Goal: Transaction & Acquisition: Subscribe to service/newsletter

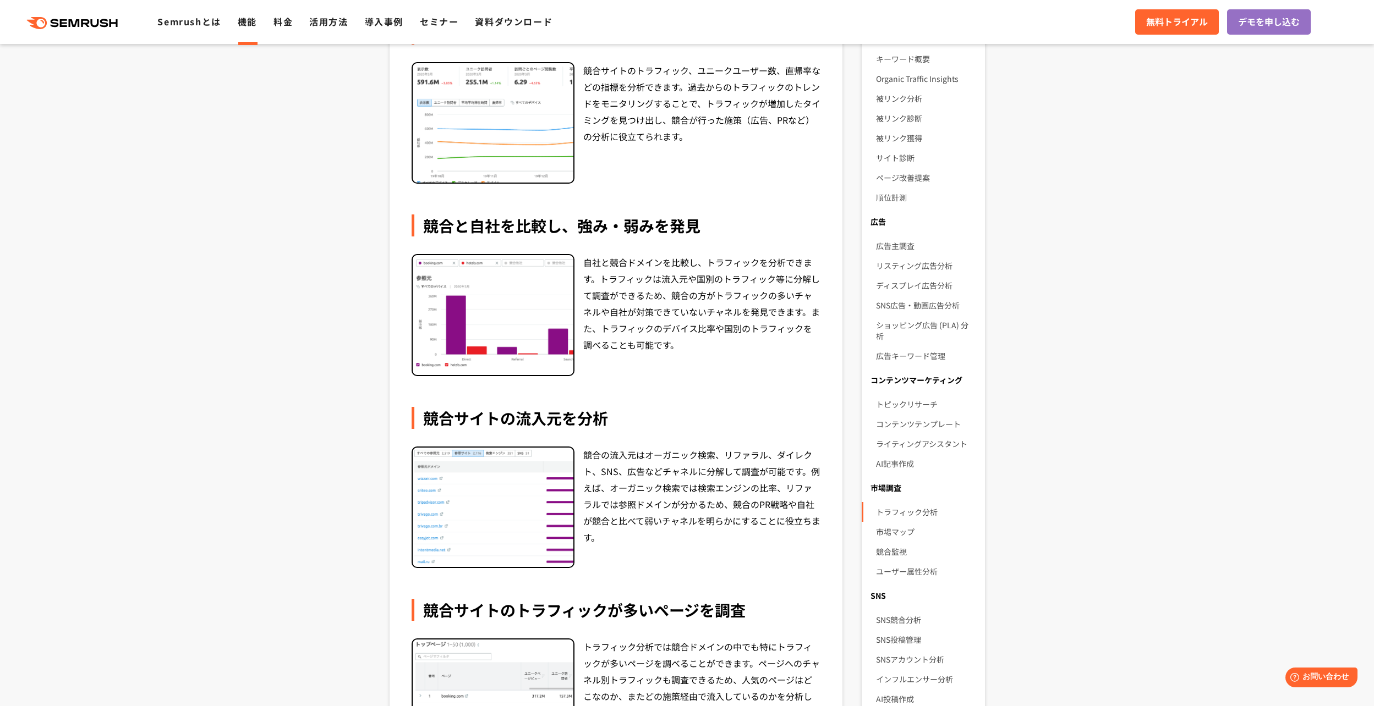
scroll to position [367, 0]
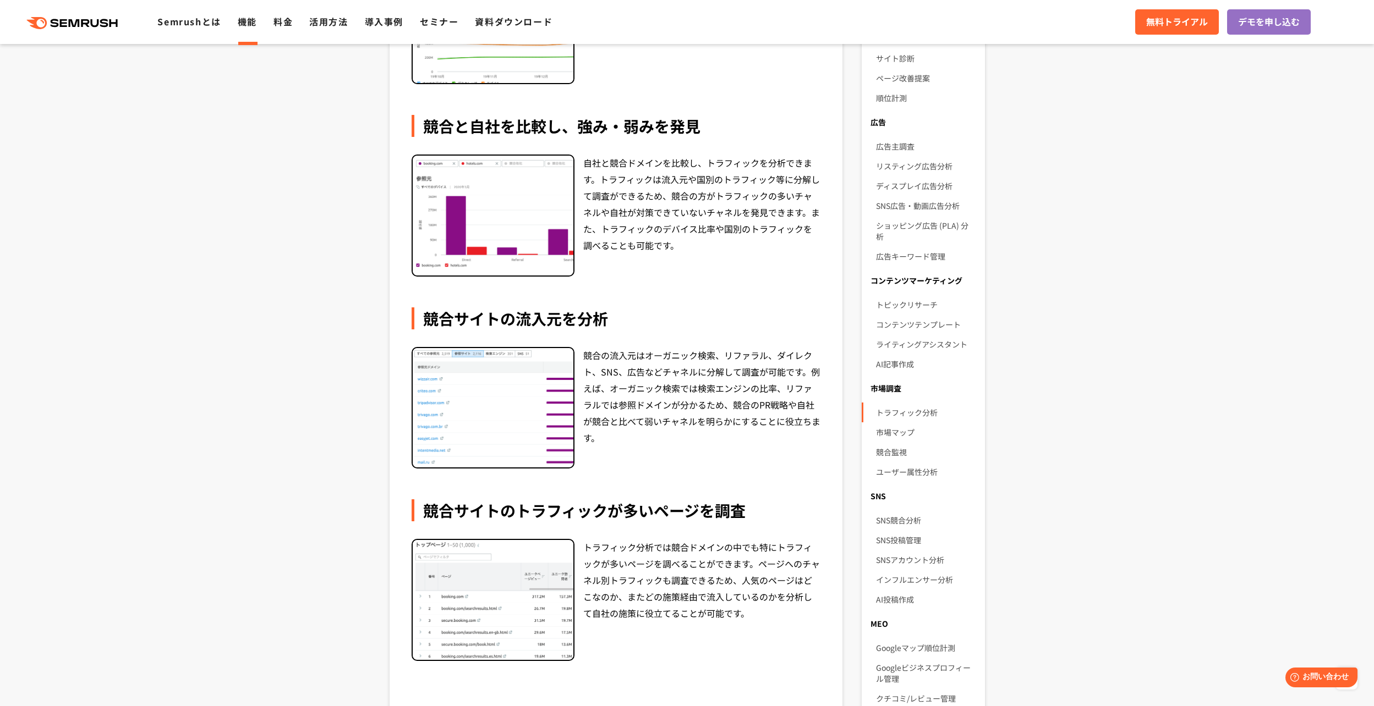
click at [543, 406] on img at bounding box center [493, 408] width 161 height 120
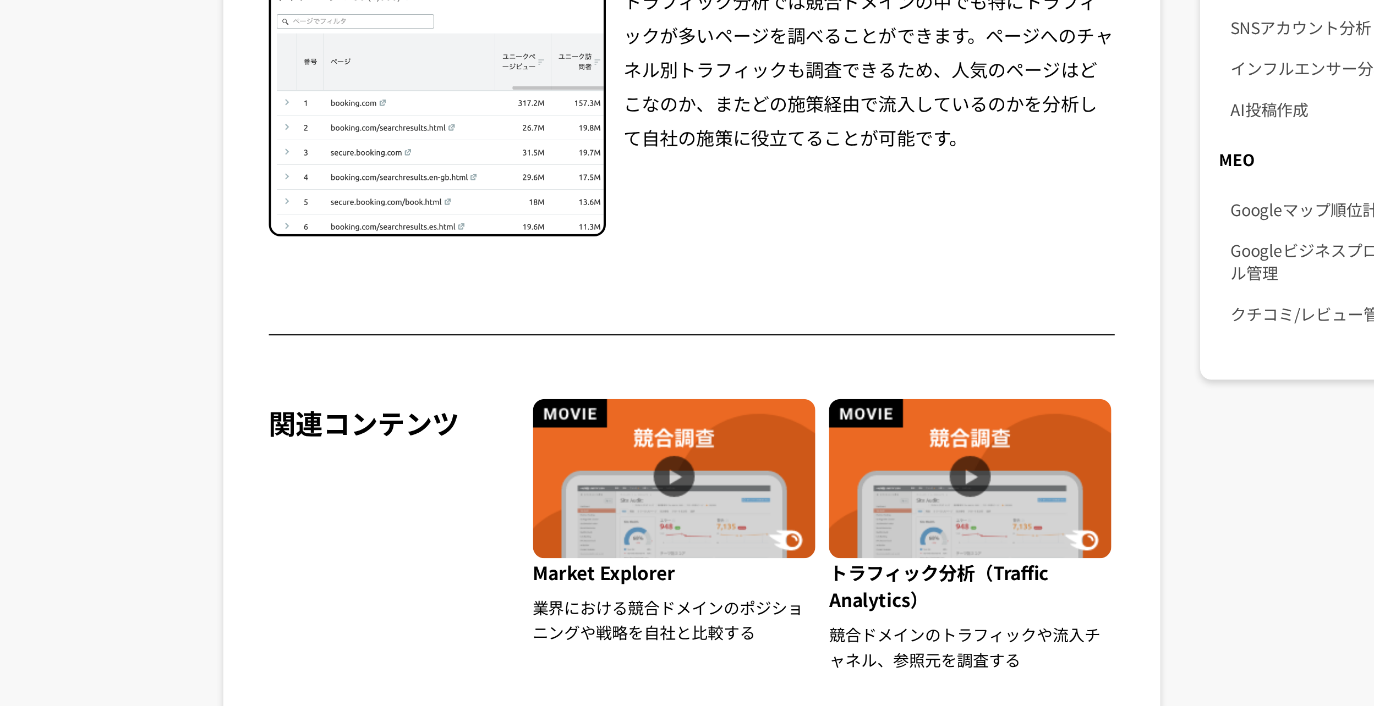
scroll to position [633, 0]
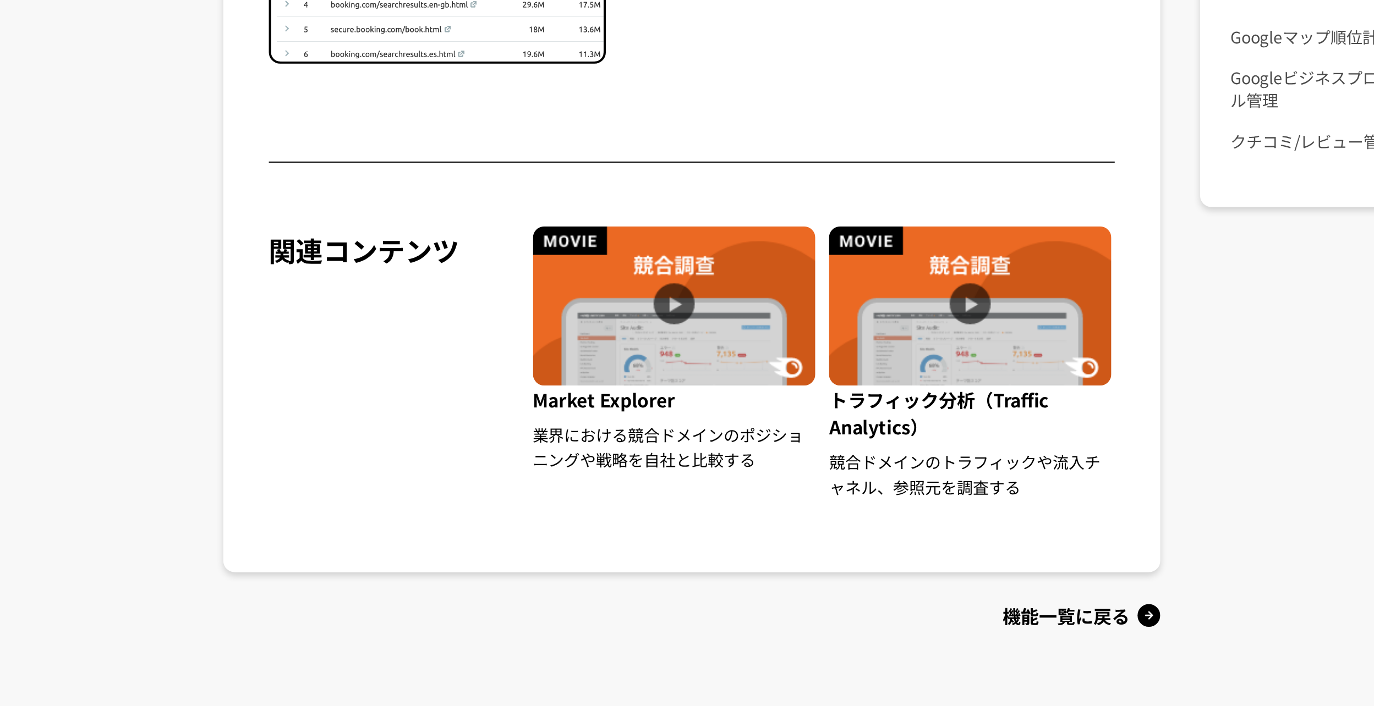
drag, startPoint x: 712, startPoint y: 511, endPoint x: 651, endPoint y: 458, distance: 80.0
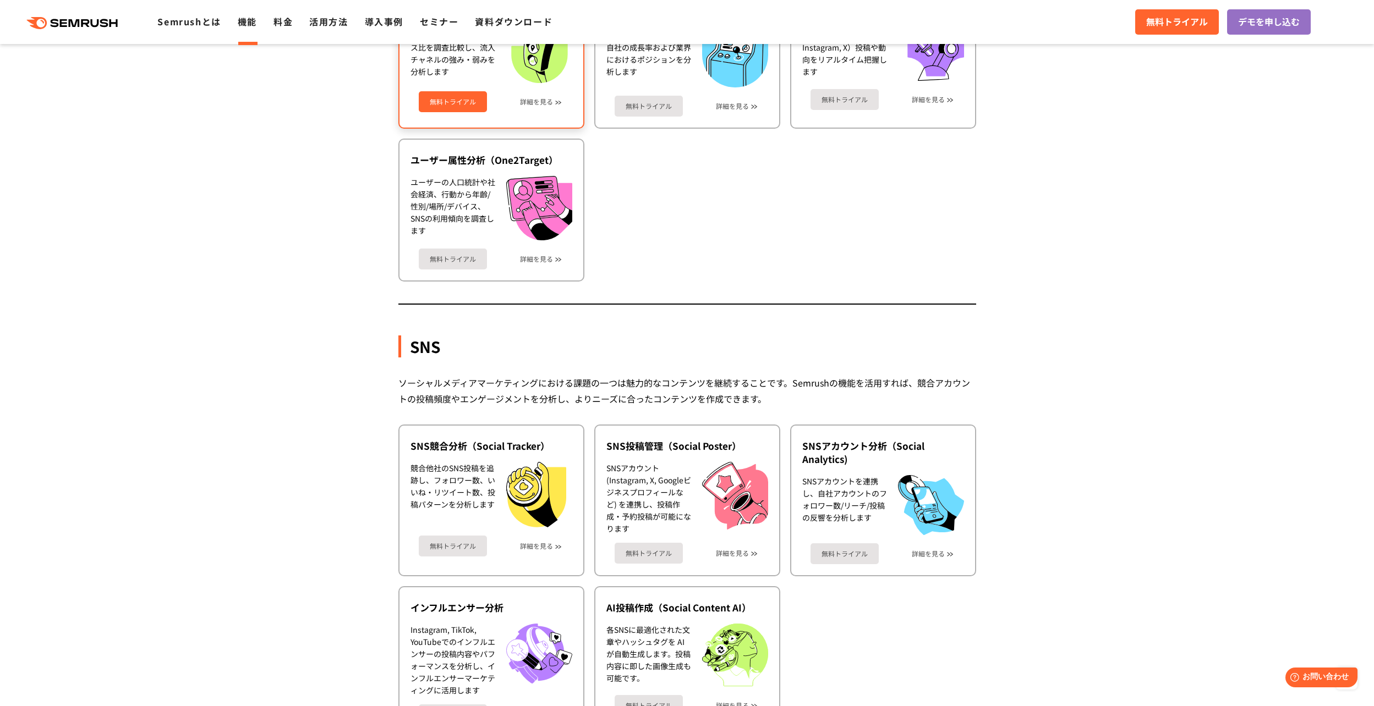
scroll to position [1834, 0]
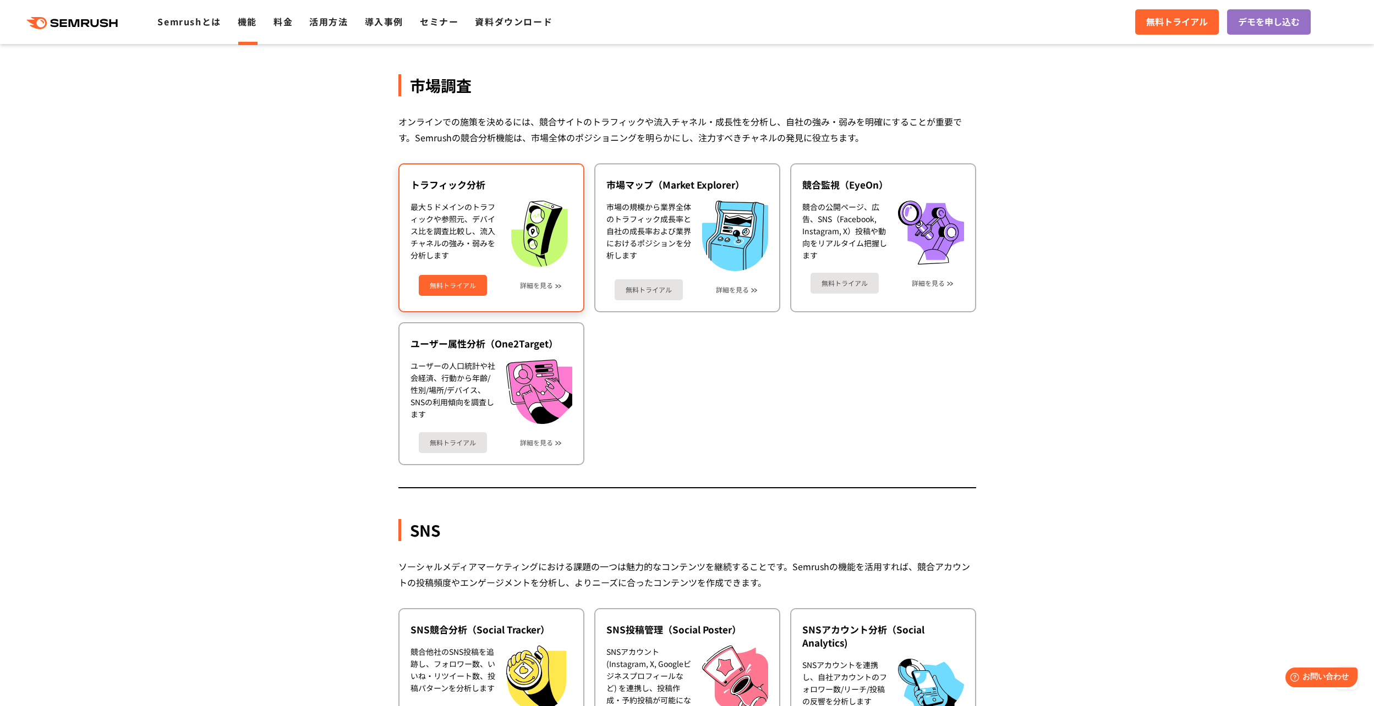
click at [460, 283] on link "無料トライアル" at bounding box center [453, 285] width 68 height 21
